Goal: Task Accomplishment & Management: Manage account settings

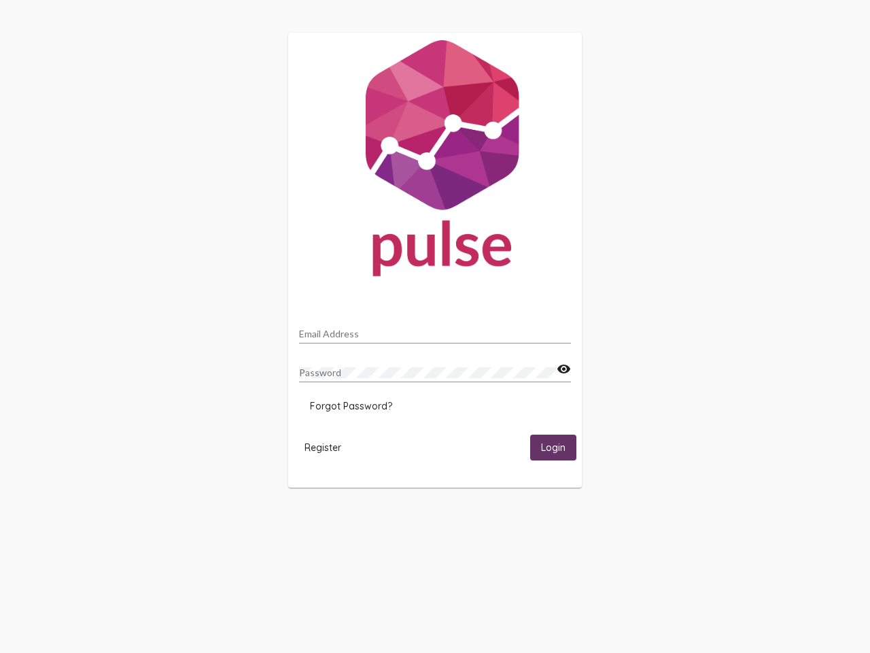
click at [435, 330] on input "Email Address" at bounding box center [435, 333] width 272 height 11
click at [564, 369] on mat-icon "visibility" at bounding box center [564, 369] width 14 height 16
click at [351, 406] on span "Forgot Password?" at bounding box center [351, 406] width 82 height 12
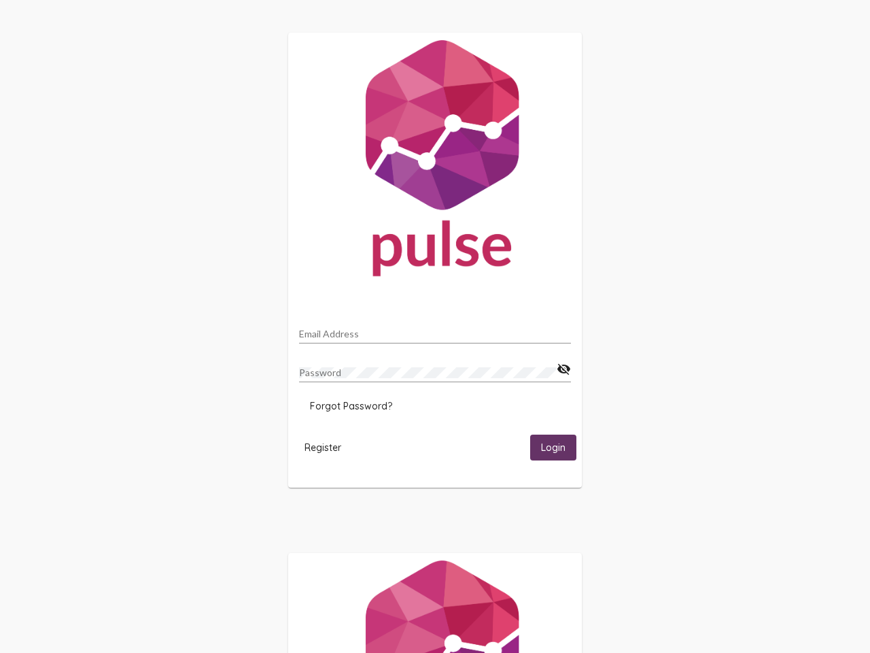
click at [323, 447] on span "Register" at bounding box center [323, 447] width 37 height 12
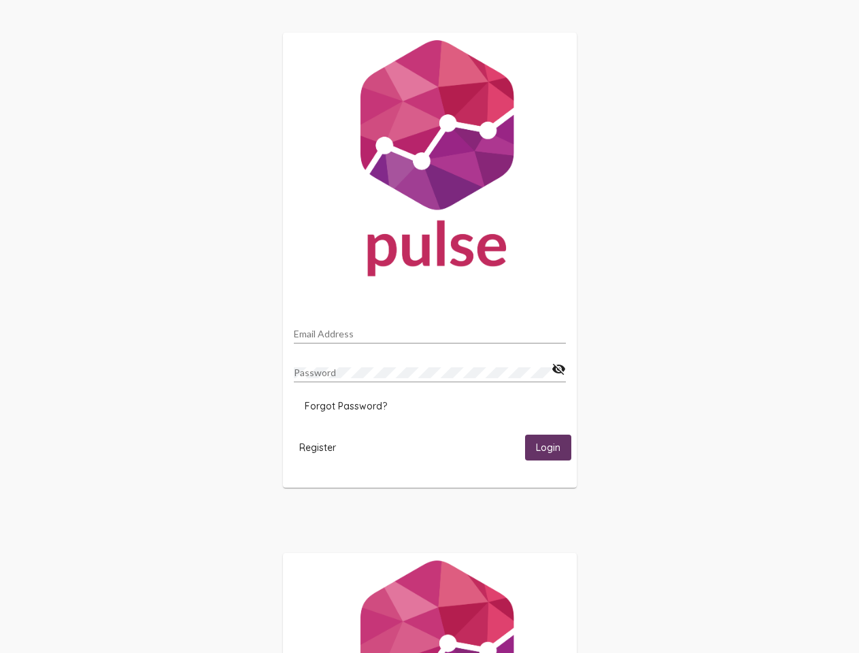
click at [554, 447] on span "Login" at bounding box center [548, 448] width 24 height 12
